Goal: Navigation & Orientation: Find specific page/section

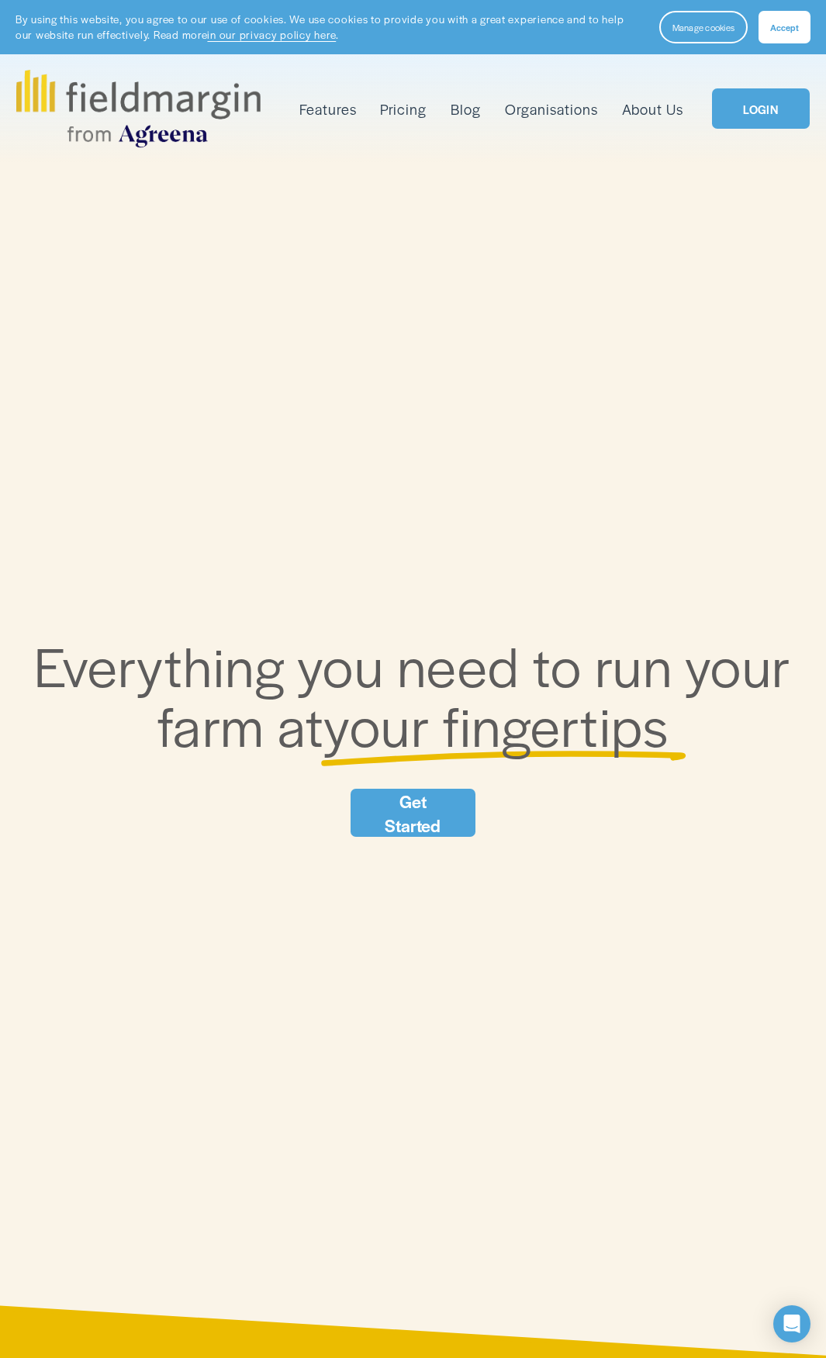
click at [794, 28] on span "Accept" at bounding box center [784, 27] width 29 height 12
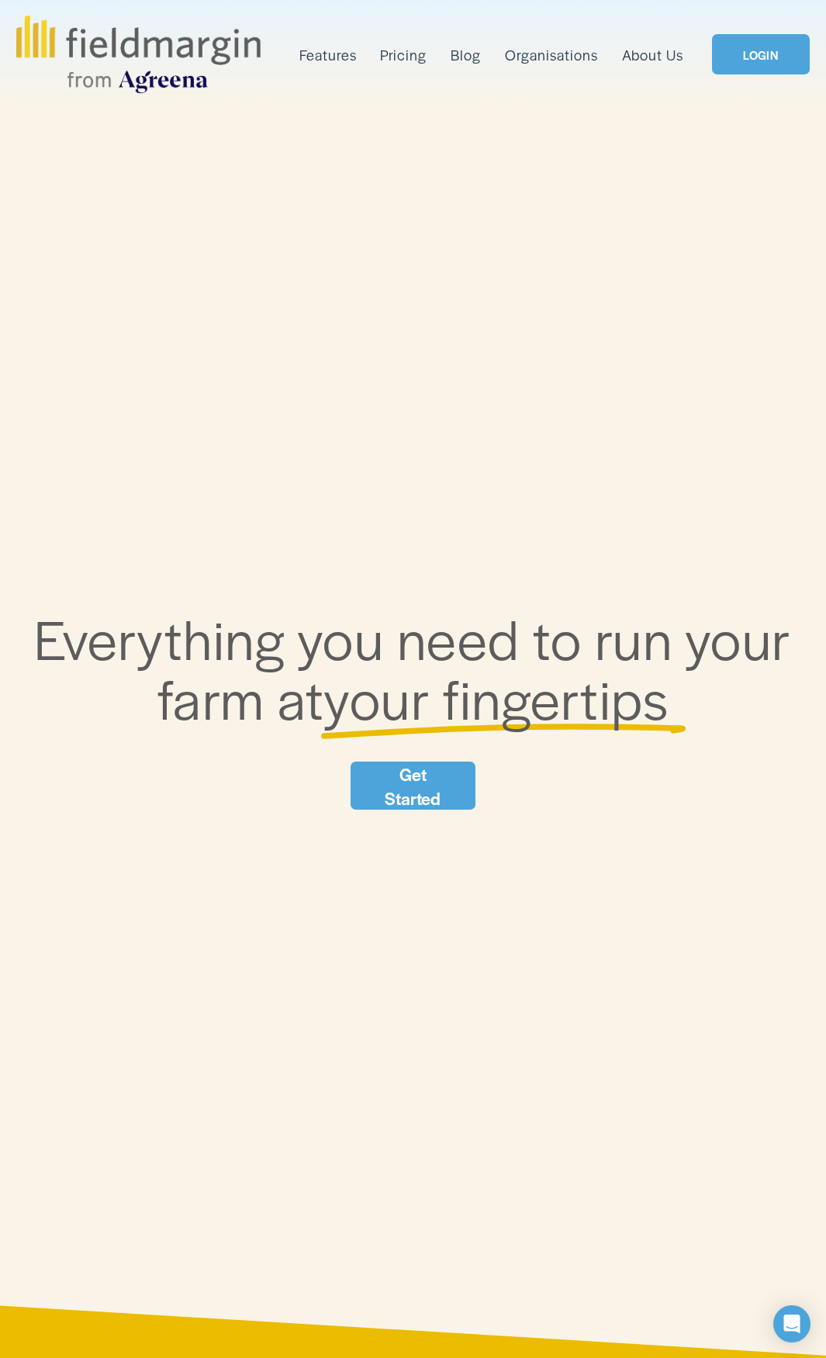
click at [749, 67] on link "LOGIN" at bounding box center [761, 54] width 98 height 40
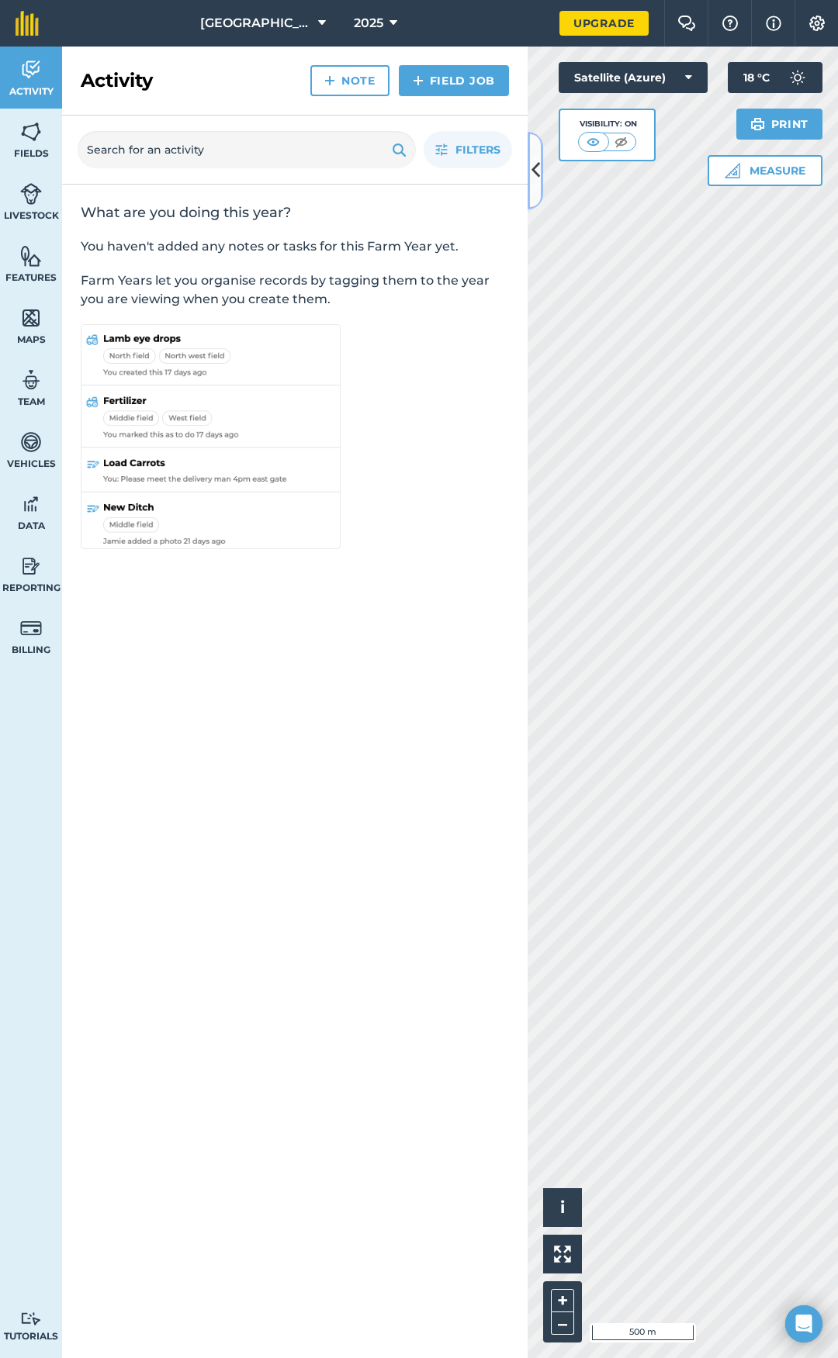
click at [534, 168] on icon at bounding box center [535, 170] width 9 height 27
